Goal: Information Seeking & Learning: Learn about a topic

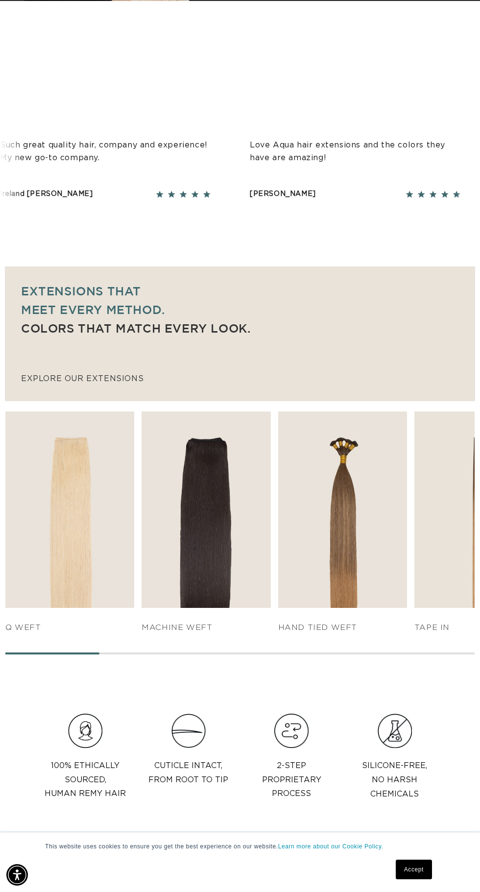
scroll to position [0, 428]
click at [209, 555] on img "2 / 7" at bounding box center [206, 509] width 129 height 196
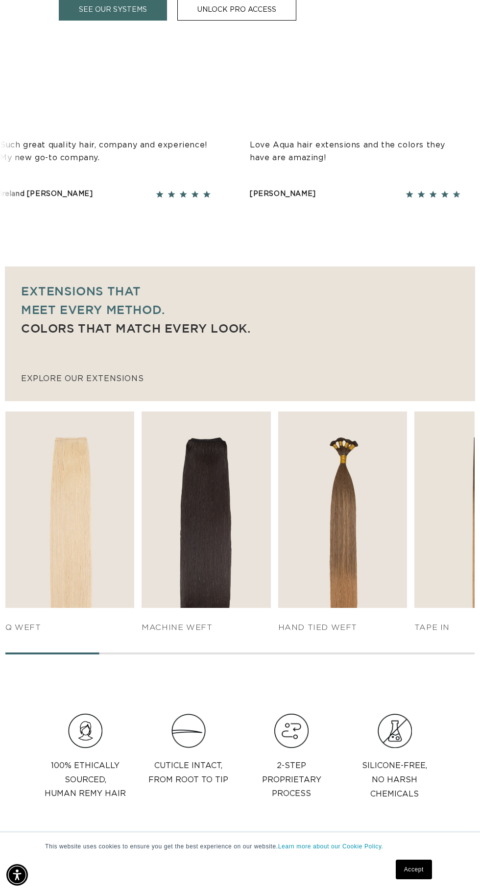
scroll to position [0, 856]
click at [88, 533] on img "1 / 7" at bounding box center [69, 509] width 129 height 196
click at [352, 497] on img "3 / 7" at bounding box center [342, 509] width 129 height 196
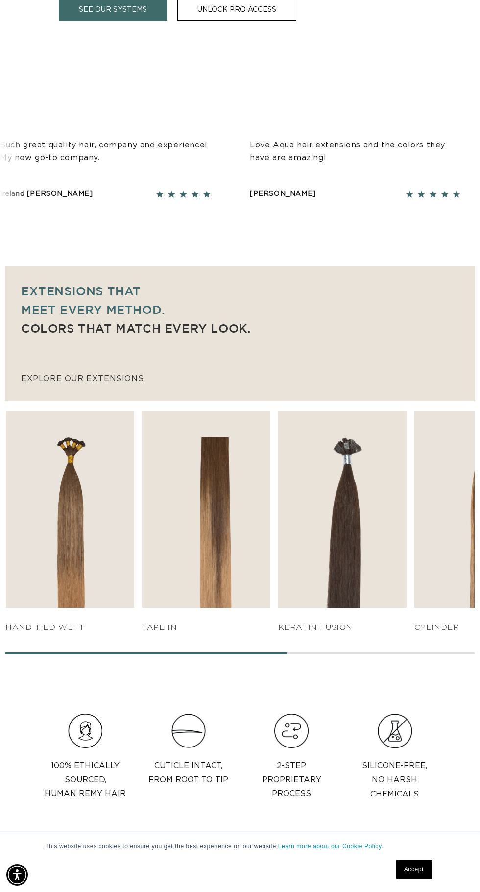
click at [200, 496] on img "4 / 7" at bounding box center [206, 509] width 129 height 196
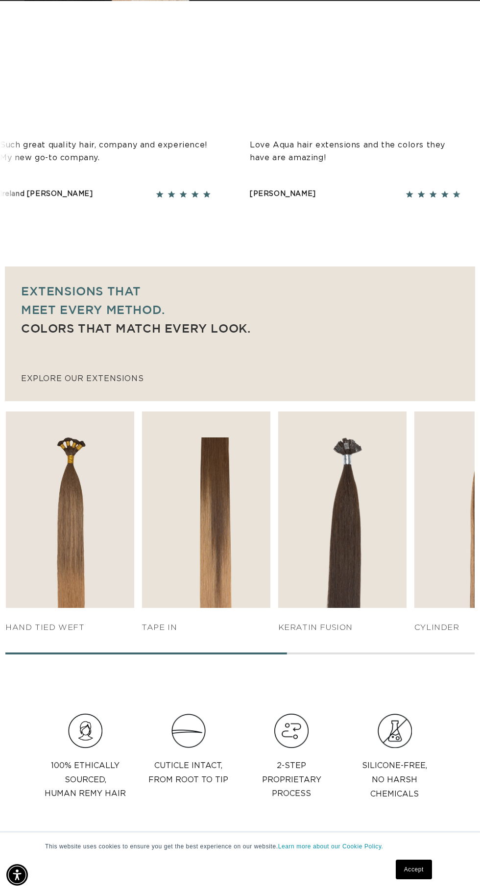
scroll to position [0, 428]
click at [337, 502] on img "5 / 7" at bounding box center [342, 509] width 129 height 196
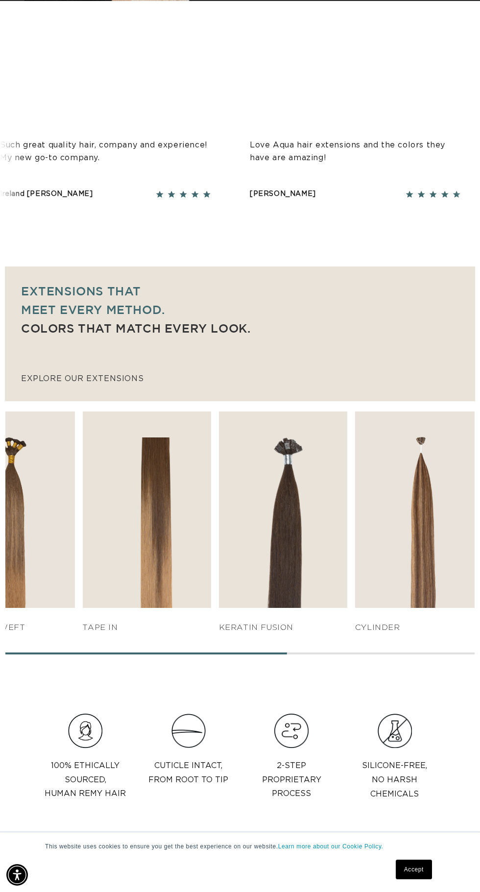
scroll to position [0, 856]
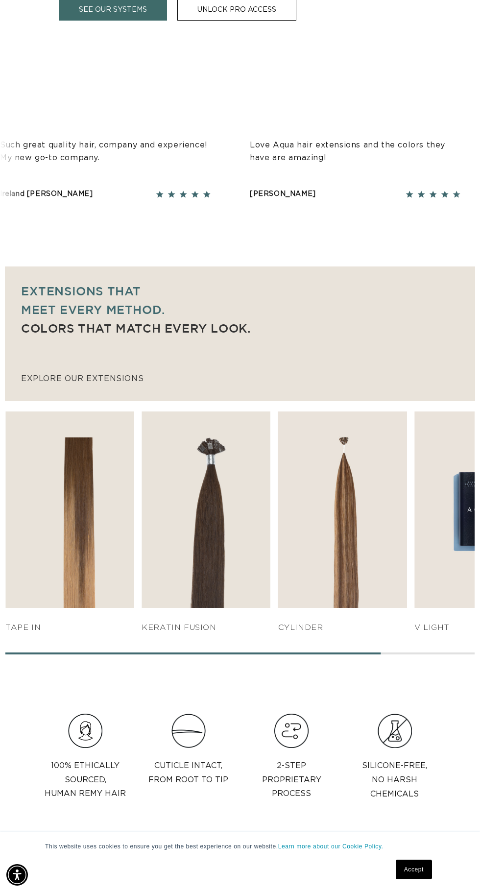
click at [355, 506] on img "6 / 7" at bounding box center [342, 509] width 129 height 196
click at [457, 557] on img "7 / 7" at bounding box center [478, 509] width 129 height 196
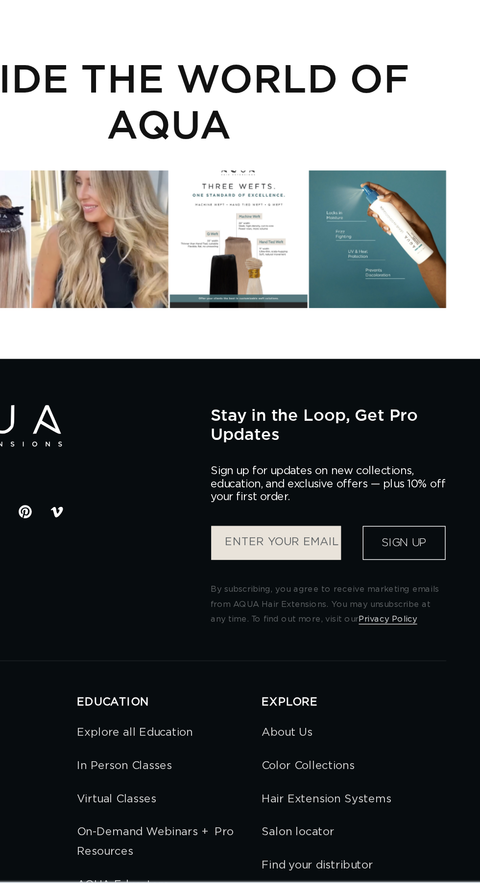
click at [375, 813] on link "Find your distributor" at bounding box center [347, 819] width 80 height 24
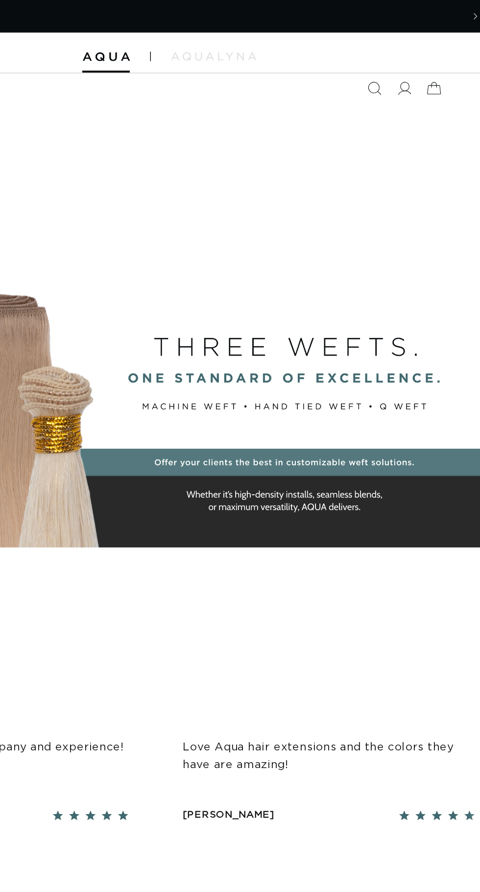
scroll to position [0, 428]
click at [437, 63] on icon at bounding box center [431, 64] width 22 height 22
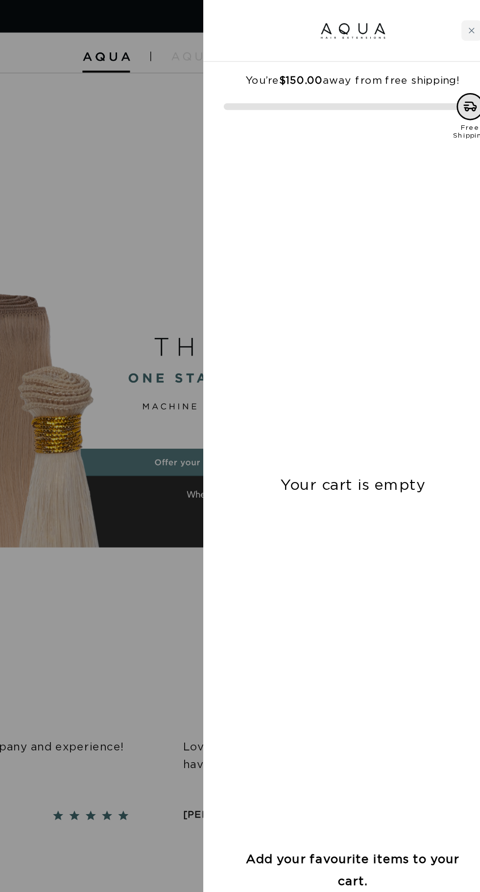
scroll to position [0, 856]
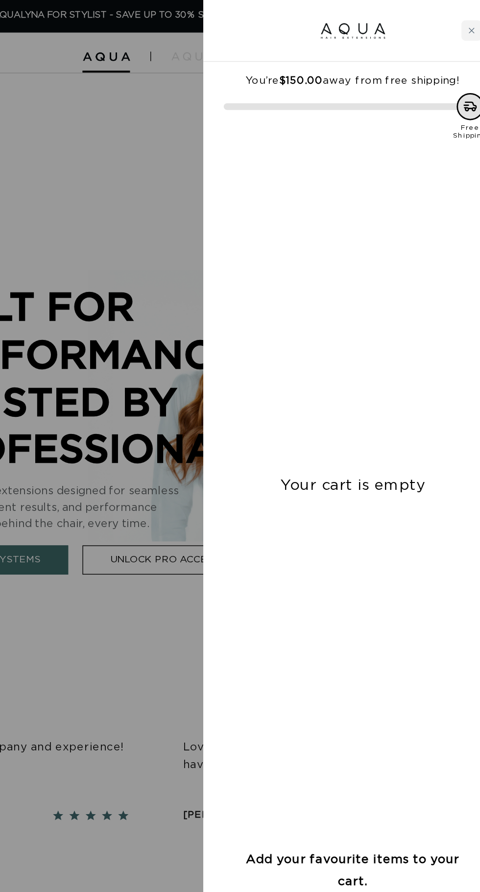
click at [254, 204] on div at bounding box center [240, 446] width 480 height 892
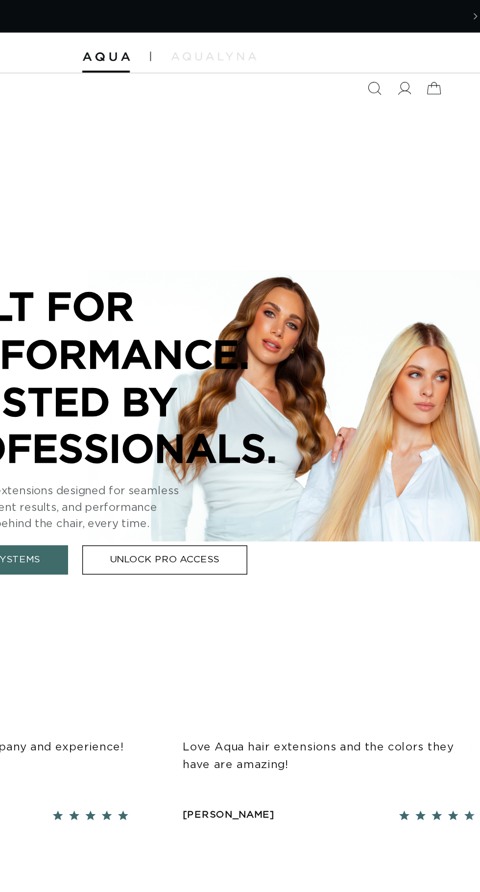
scroll to position [0, 0]
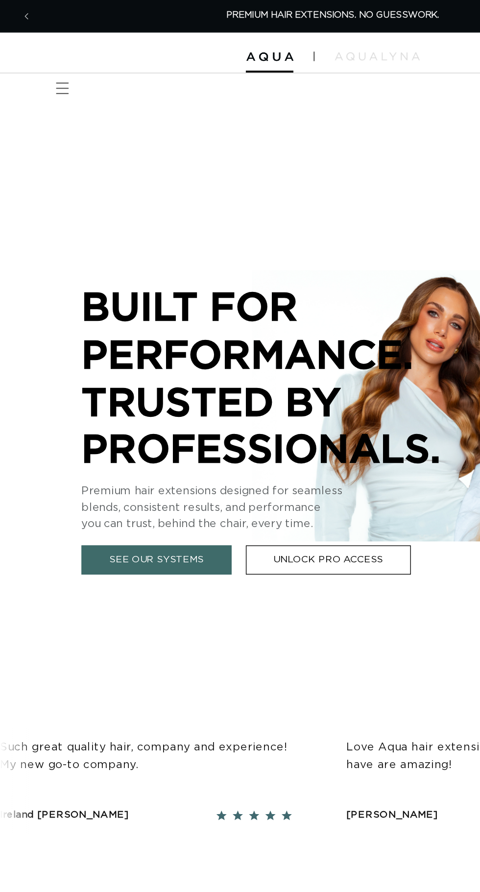
click at [46, 64] on icon "Menu" at bounding box center [45, 64] width 10 height 10
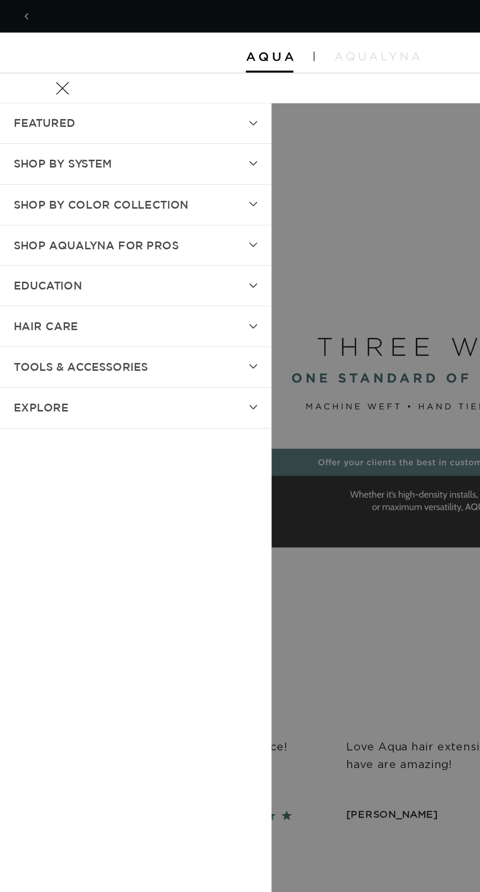
scroll to position [0, 856]
click at [183, 118] on icon at bounding box center [183, 118] width 6 height 4
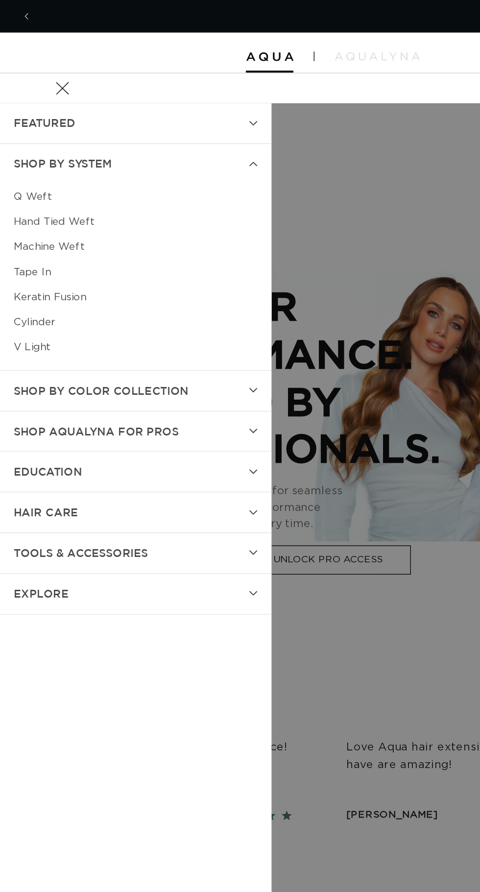
scroll to position [0, 428]
click at [65, 213] on link "Keratin Fusion" at bounding box center [98, 214] width 176 height 18
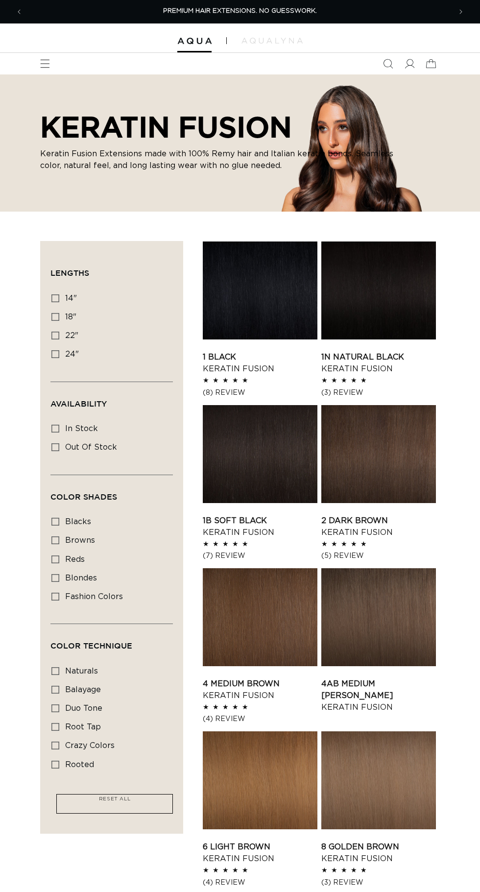
click at [56, 353] on icon at bounding box center [55, 354] width 8 height 8
click at [56, 353] on input "24" 24" (18 products)" at bounding box center [55, 354] width 8 height 8
checkbox input "true"
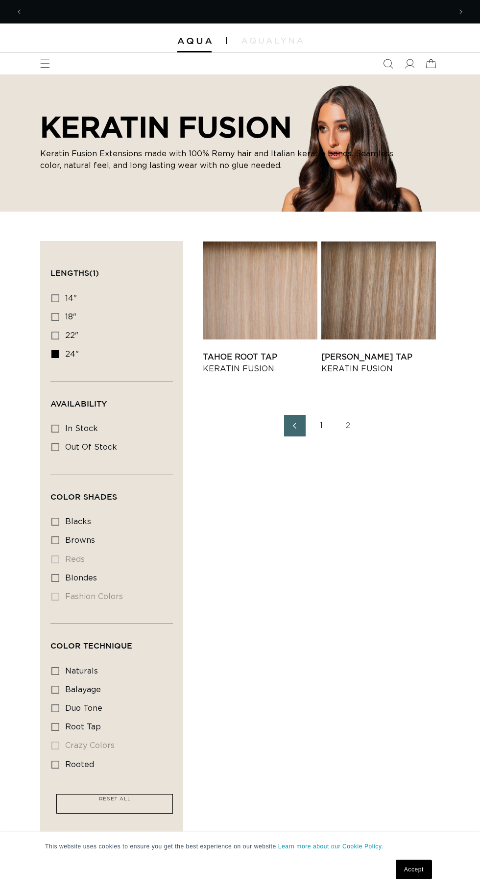
scroll to position [0, 428]
click at [384, 351] on link "[PERSON_NAME] Tap Keratin Fusion" at bounding box center [378, 363] width 115 height 24
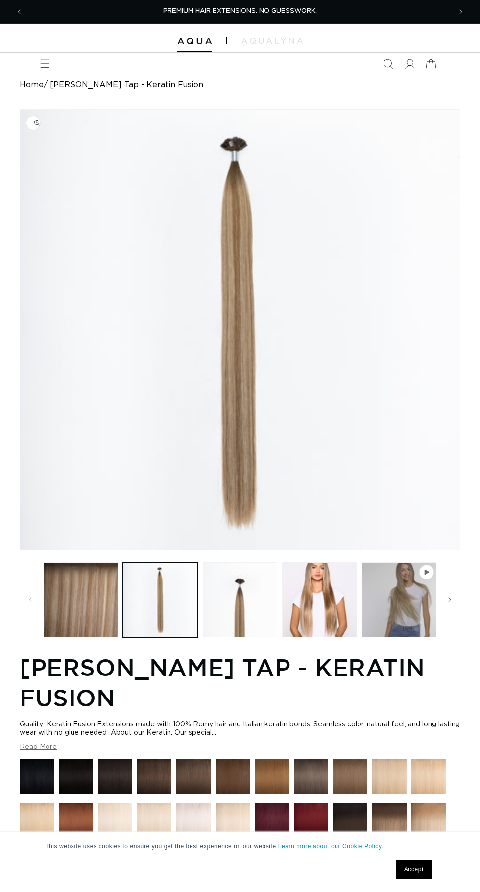
click at [240, 601] on button "Load image 3 in gallery view" at bounding box center [240, 599] width 74 height 74
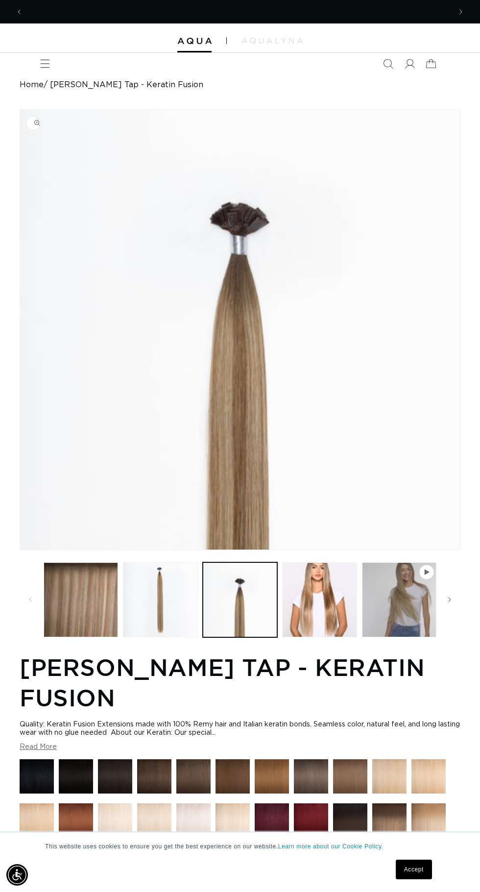
scroll to position [0, 428]
click at [323, 587] on button "Load image 4 in gallery view" at bounding box center [319, 599] width 74 height 74
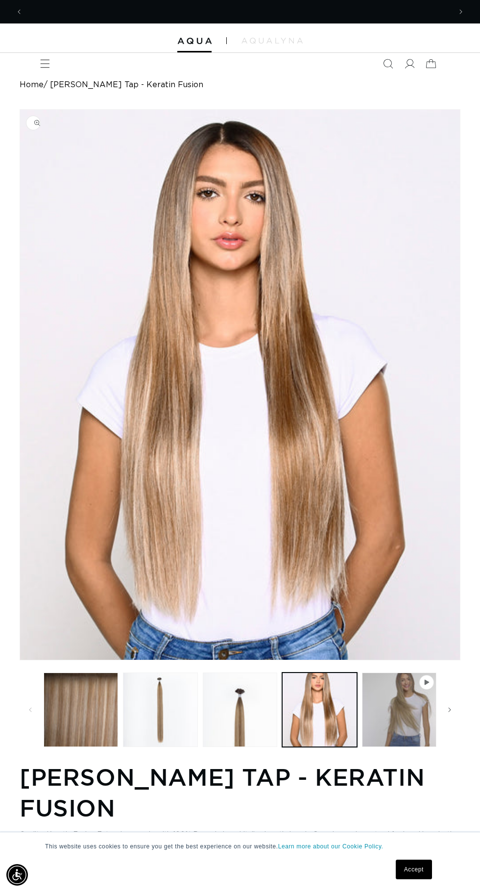
scroll to position [0, 856]
click at [406, 713] on button "Play video 1 in gallery view" at bounding box center [399, 709] width 74 height 74
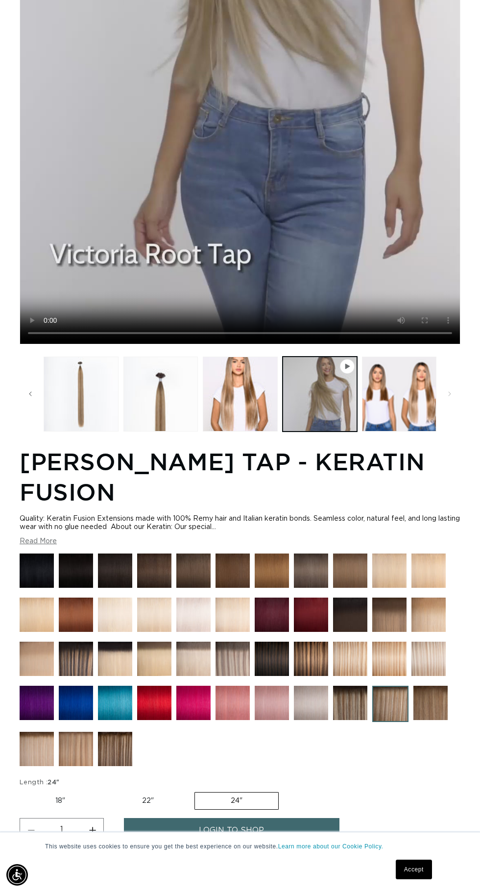
scroll to position [0, 428]
click at [197, 720] on img at bounding box center [193, 703] width 34 height 34
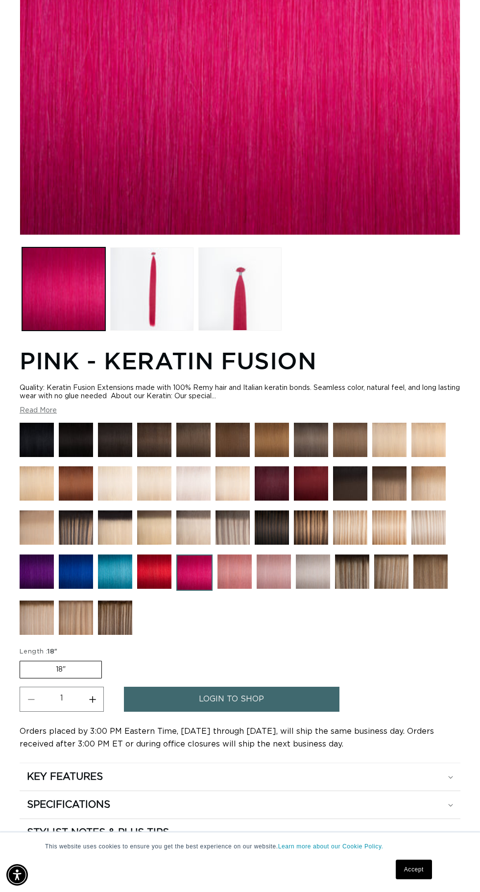
click at [80, 500] on img at bounding box center [76, 483] width 34 height 34
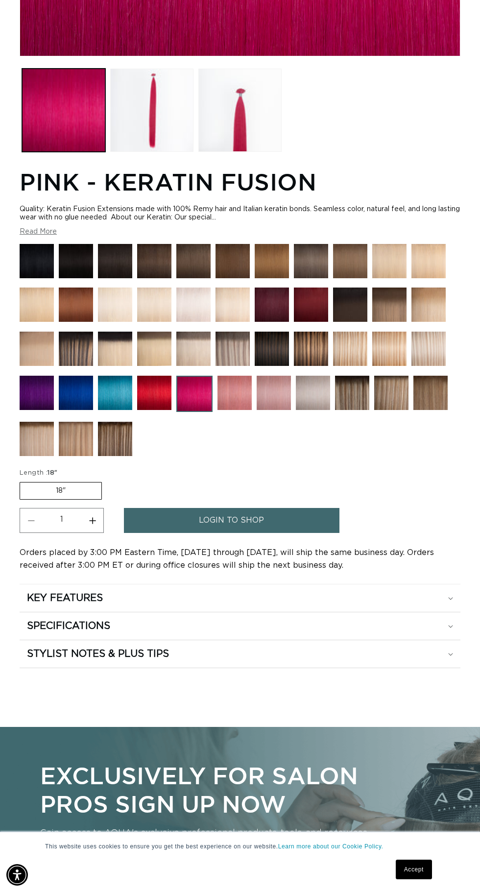
click at [97, 632] on h2 "SPECIFICATIONS" at bounding box center [68, 625] width 83 height 13
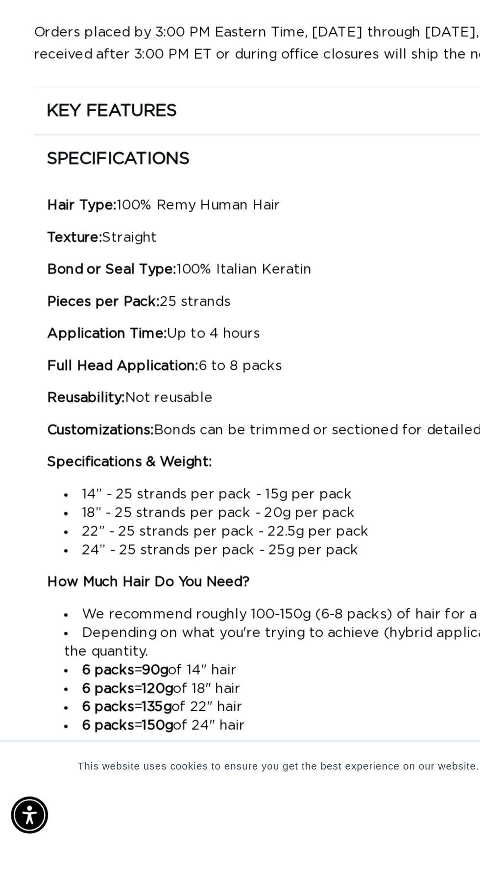
click at [124, 743] on strong "How Much Hair Do You Need?" at bounding box center [85, 739] width 117 height 8
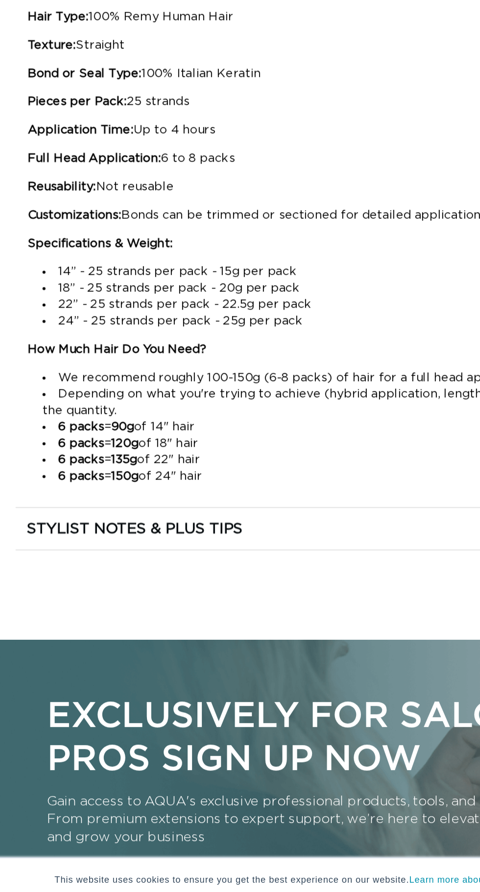
scroll to position [0, 428]
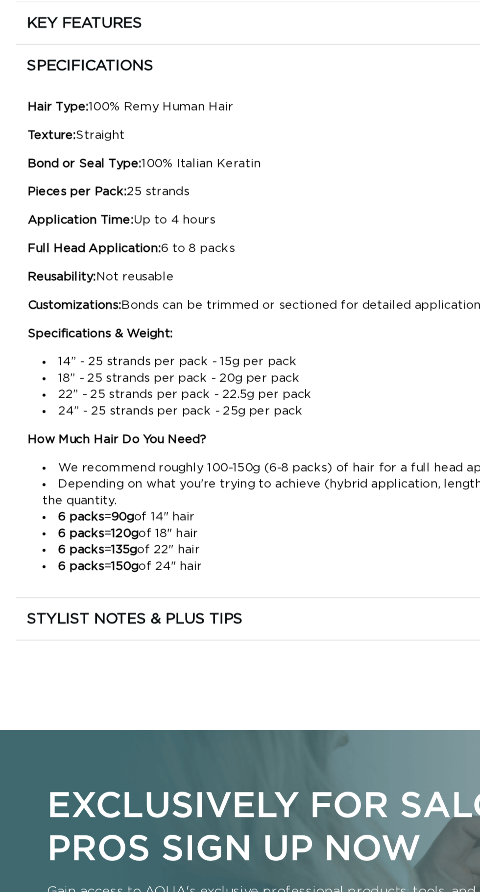
click at [96, 238] on summary "KEY FEATURES" at bounding box center [240, 224] width 441 height 27
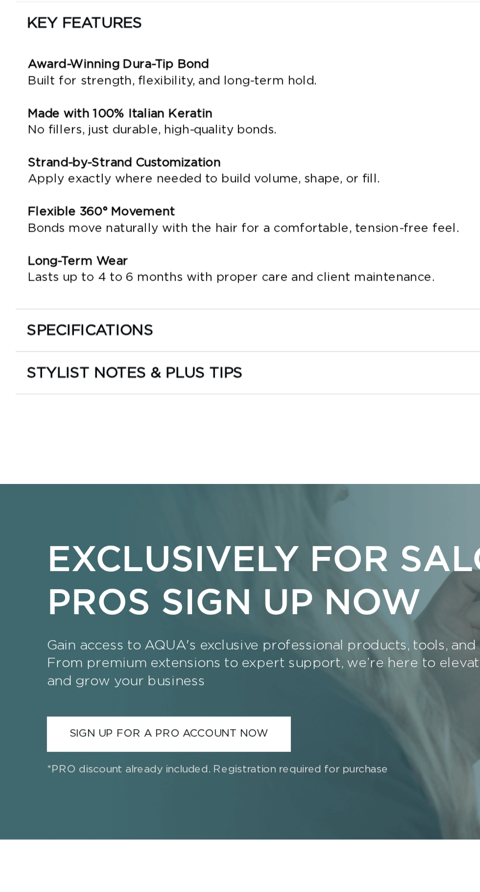
scroll to position [0, 856]
click at [151, 460] on h2 "STYLIST NOTES & PLUS TIPS" at bounding box center [98, 454] width 142 height 13
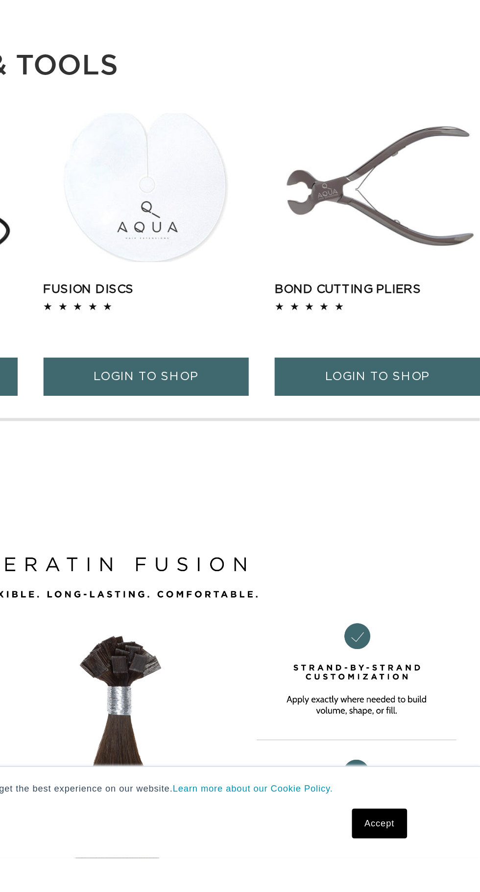
scroll to position [0, 428]
click at [288, 524] on link "Fusion Discs" at bounding box center [260, 518] width 135 height 12
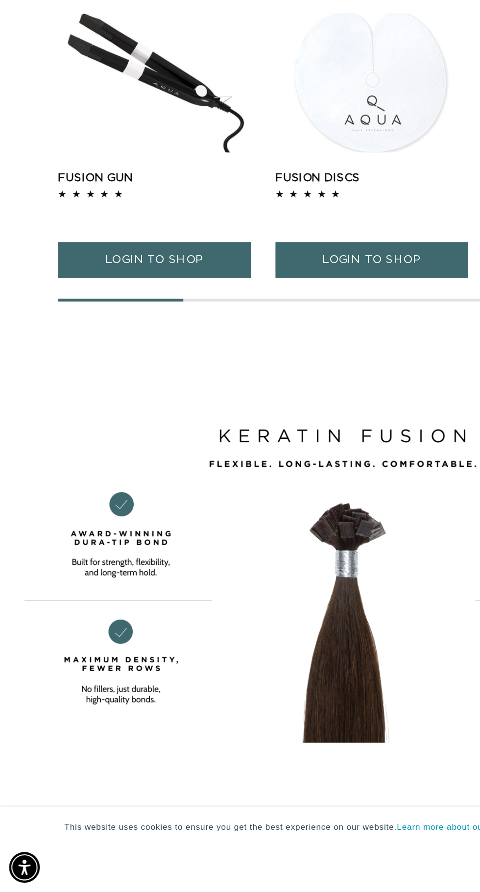
scroll to position [0, 0]
click at [130, 398] on link "Fusion Gun" at bounding box center [108, 392] width 135 height 12
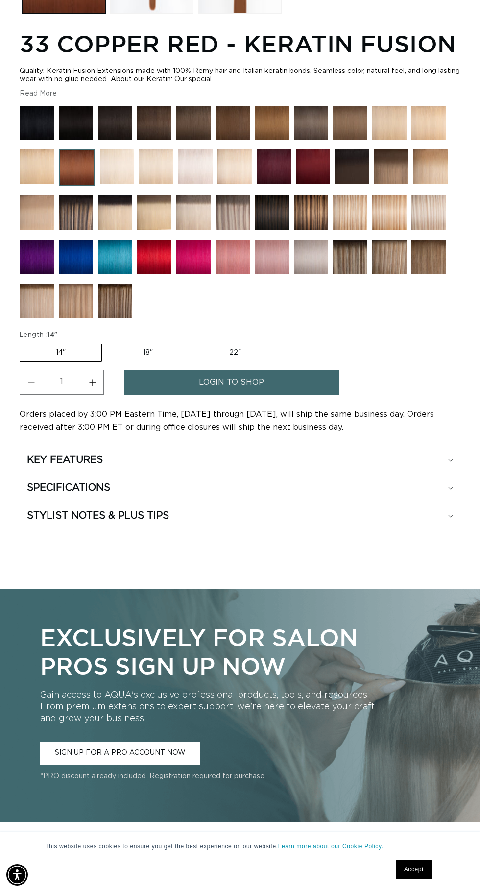
scroll to position [634, 0]
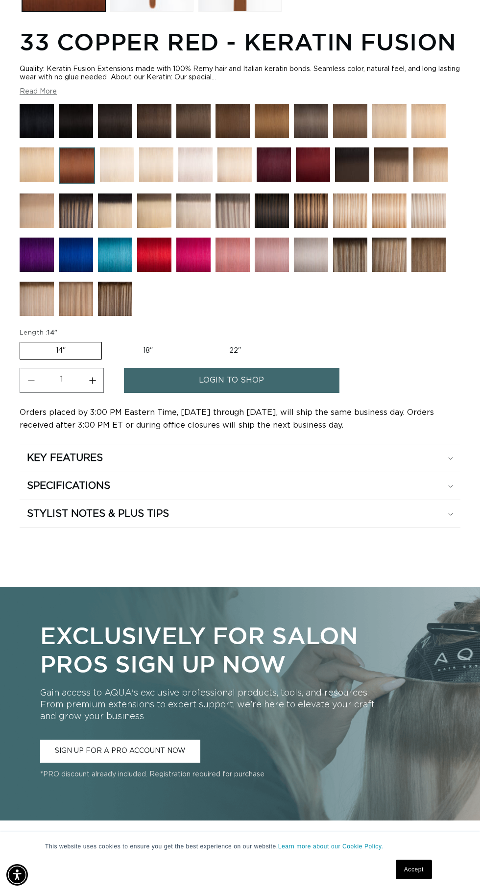
click at [89, 464] on h2 "KEY FEATURES" at bounding box center [65, 457] width 76 height 13
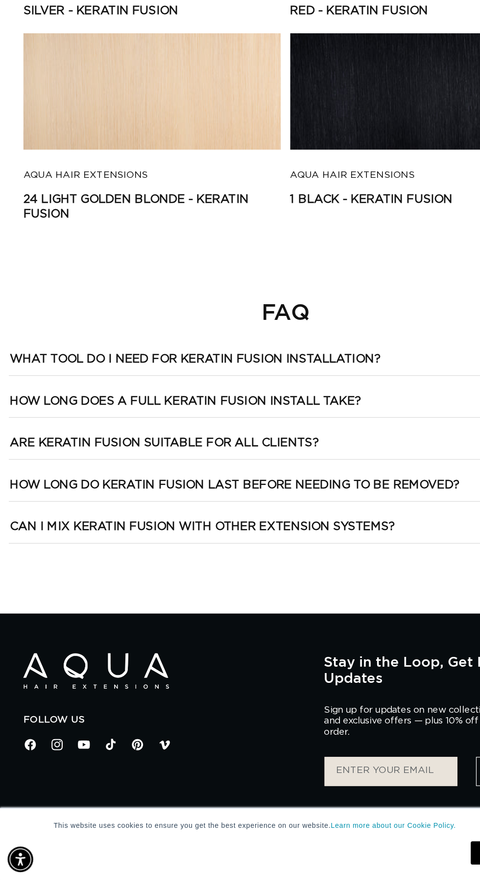
scroll to position [0, 0]
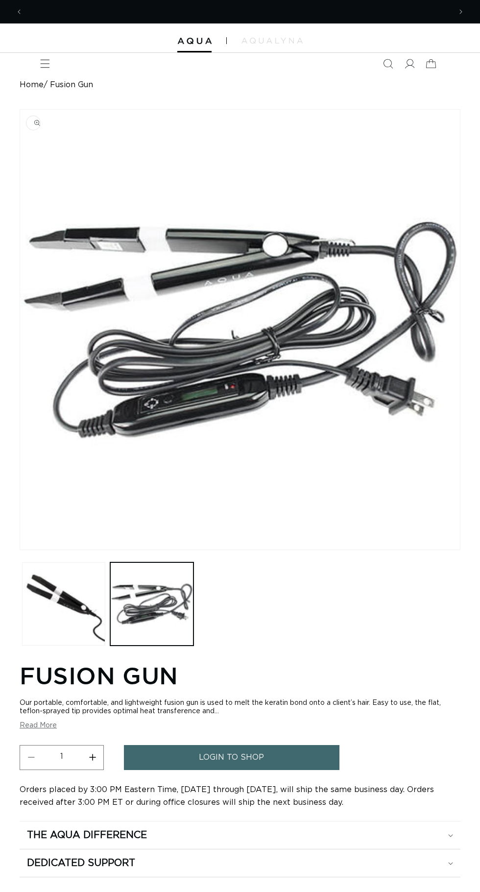
scroll to position [0, 856]
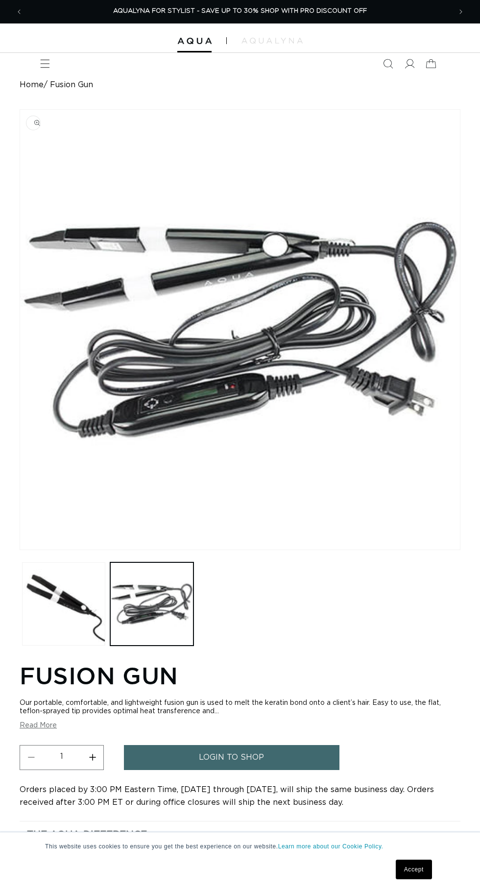
click at [73, 587] on button "Load image 1 in gallery view" at bounding box center [63, 603] width 83 height 83
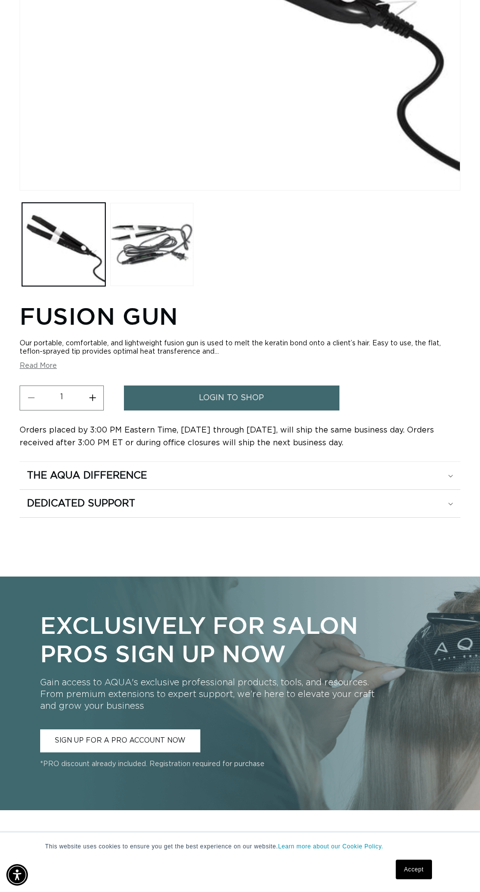
scroll to position [557, 0]
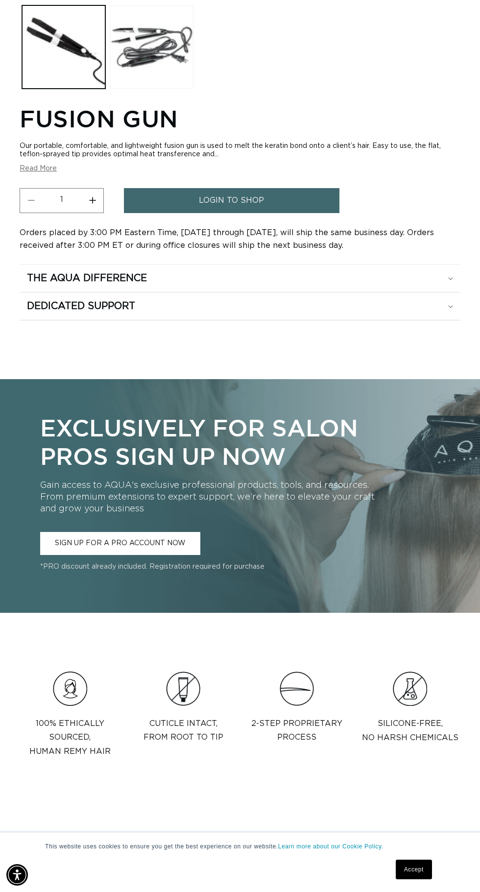
click at [132, 284] on h2 "The Aqua Difference" at bounding box center [87, 278] width 120 height 13
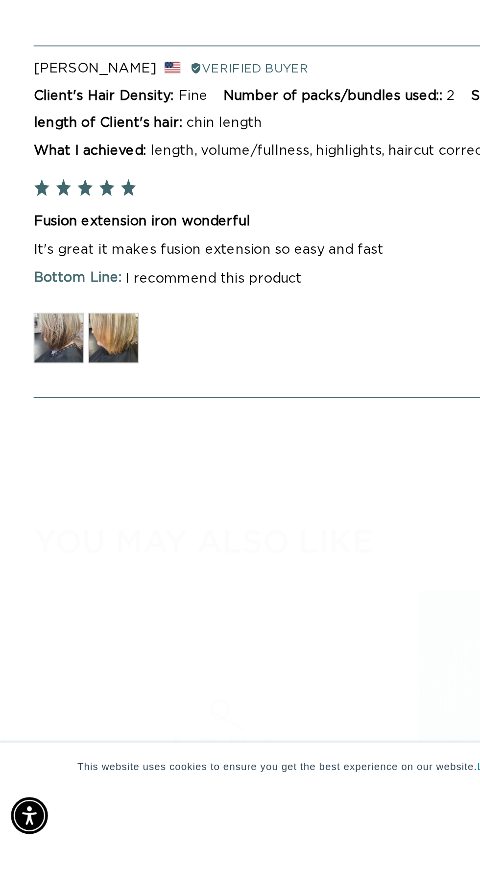
scroll to position [0, 0]
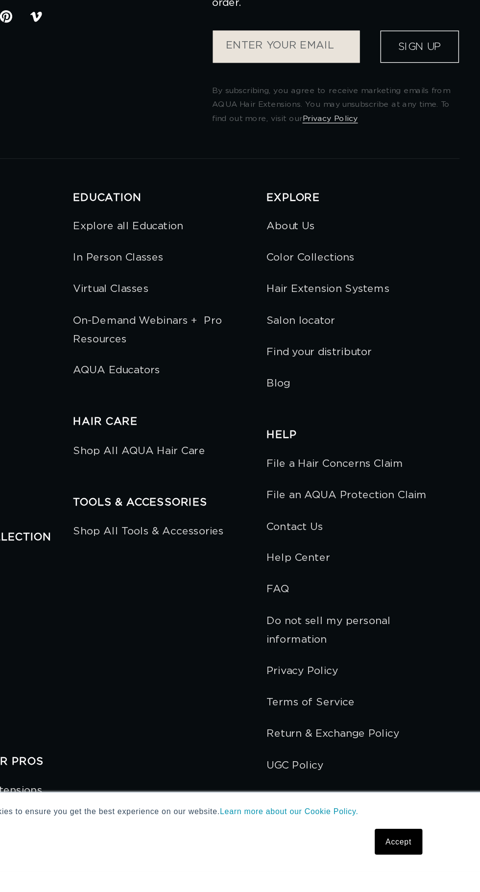
click at [401, 69] on link "60 Most Platinum - Keratin Fusion" at bounding box center [352, 62] width 216 height 12
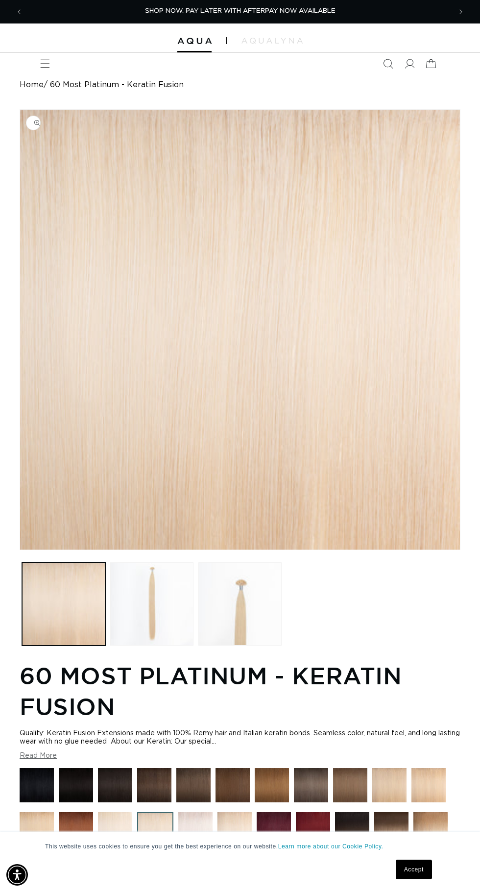
click at [52, 63] on span "Menu" at bounding box center [45, 64] width 22 height 22
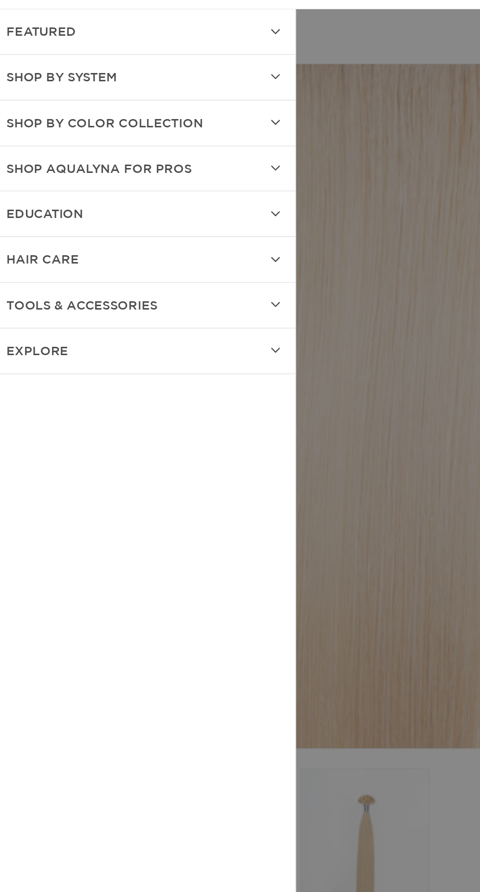
click at [193, 199] on summary "EDUCATION" at bounding box center [97, 205] width 195 height 29
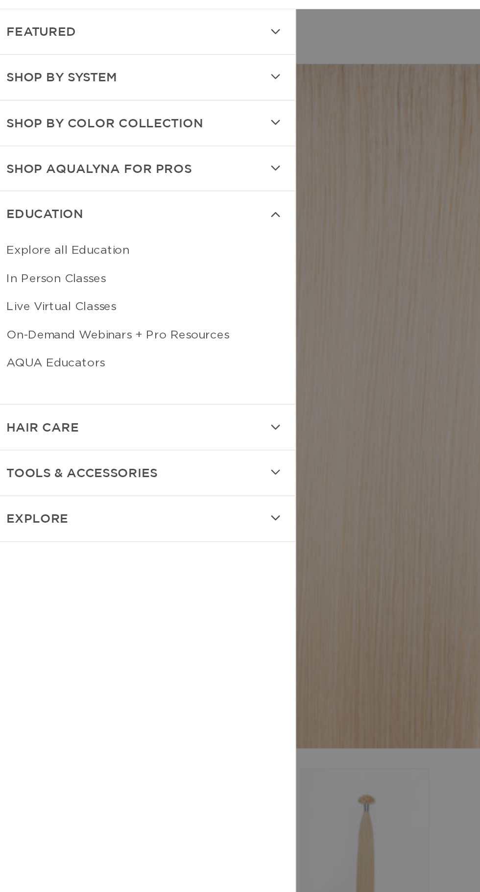
scroll to position [0, 856]
click at [77, 258] on link "Live Virtual Classes" at bounding box center [98, 266] width 176 height 18
